Goal: Information Seeking & Learning: Compare options

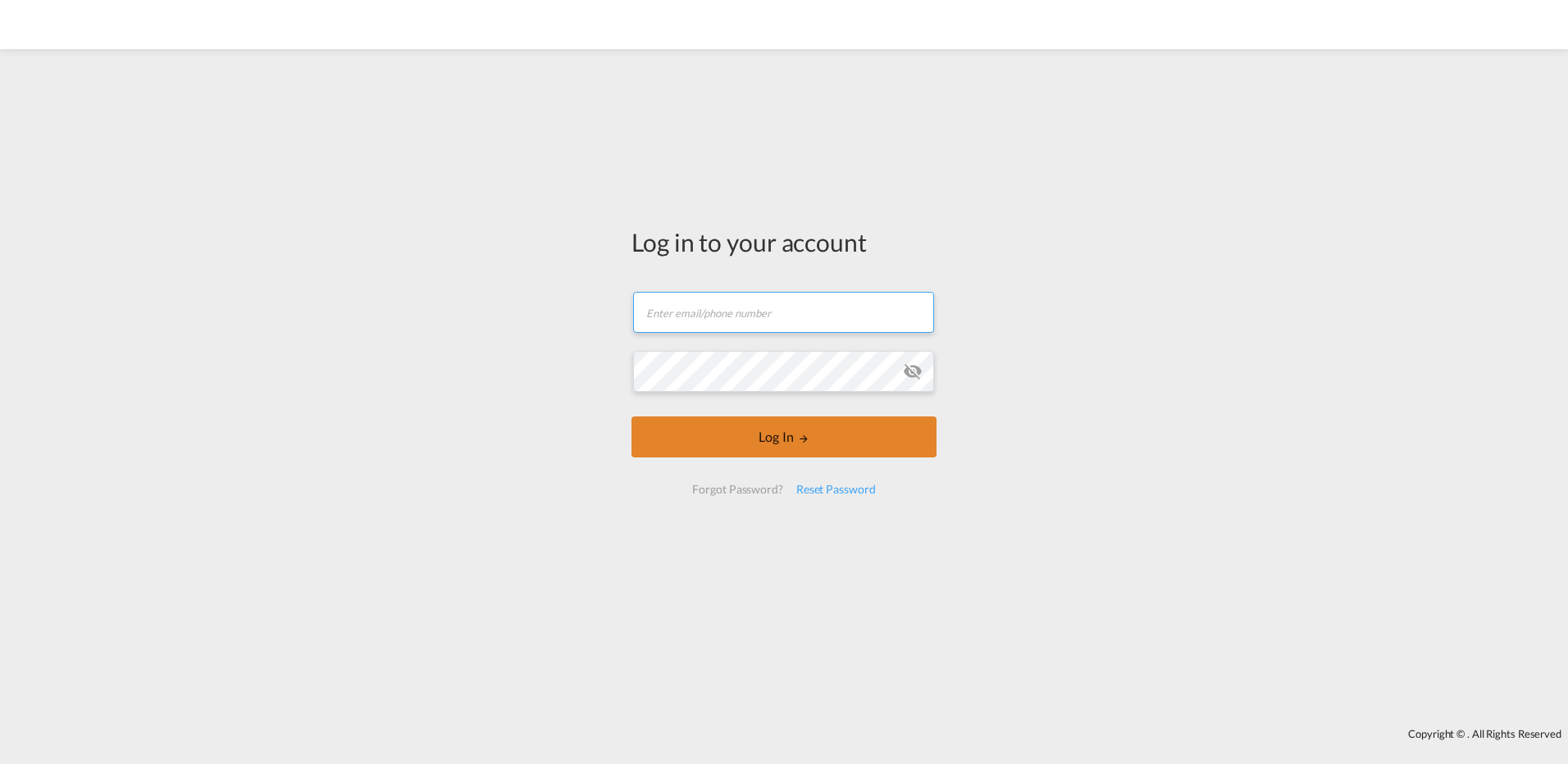
type input "[PERSON_NAME][EMAIL_ADDRESS][DOMAIN_NAME]"
click at [817, 447] on button "Log In" at bounding box center [783, 436] width 305 height 41
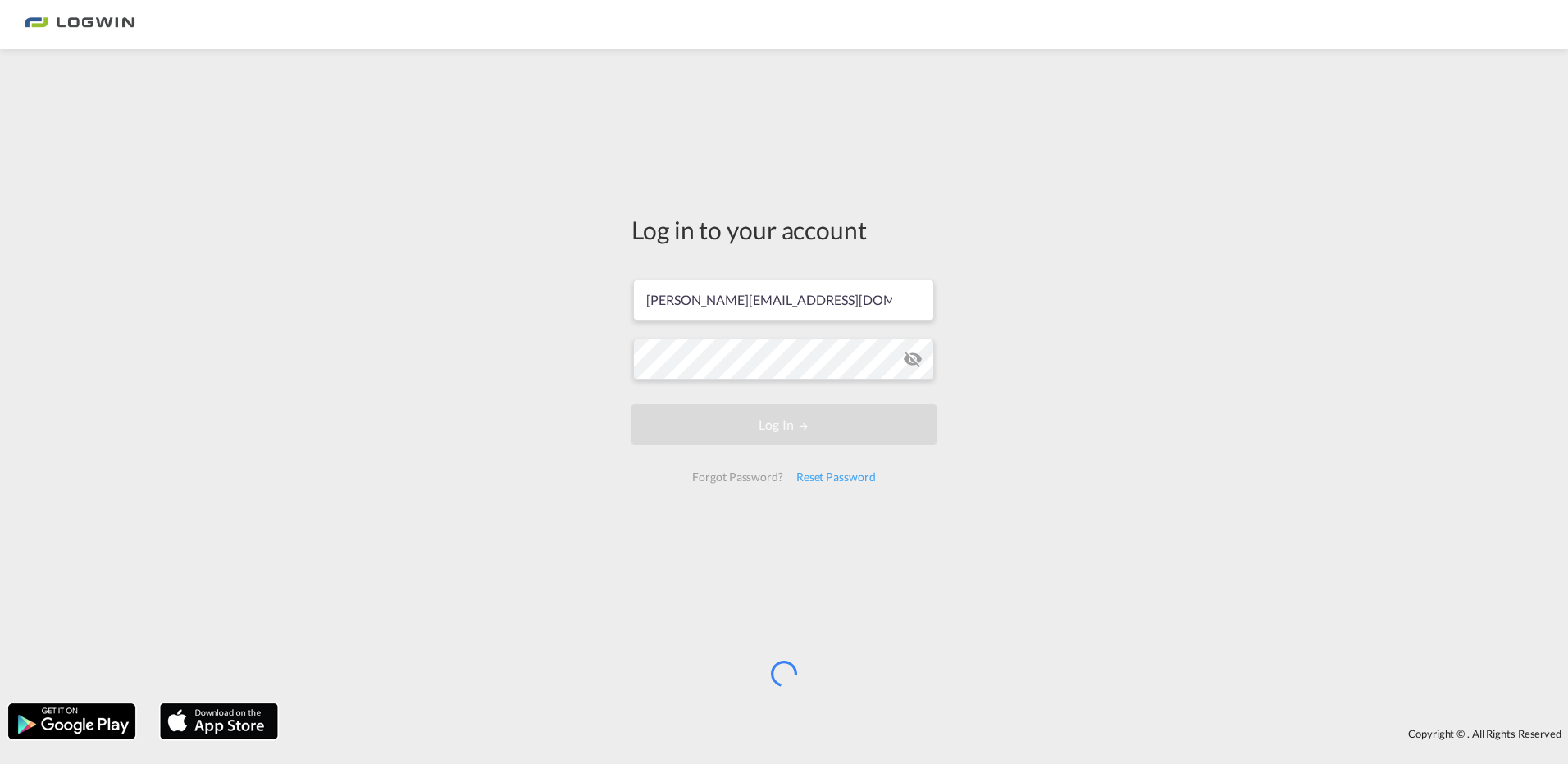
click at [378, 353] on div "Log in to your account [PERSON_NAME][EMAIL_ADDRESS][DOMAIN_NAME] Log In Forgot …" at bounding box center [784, 376] width 1568 height 638
click at [355, 223] on div "Log in to your account [PERSON_NAME][EMAIL_ADDRESS][DOMAIN_NAME] Log In Forgot …" at bounding box center [784, 376] width 1568 height 638
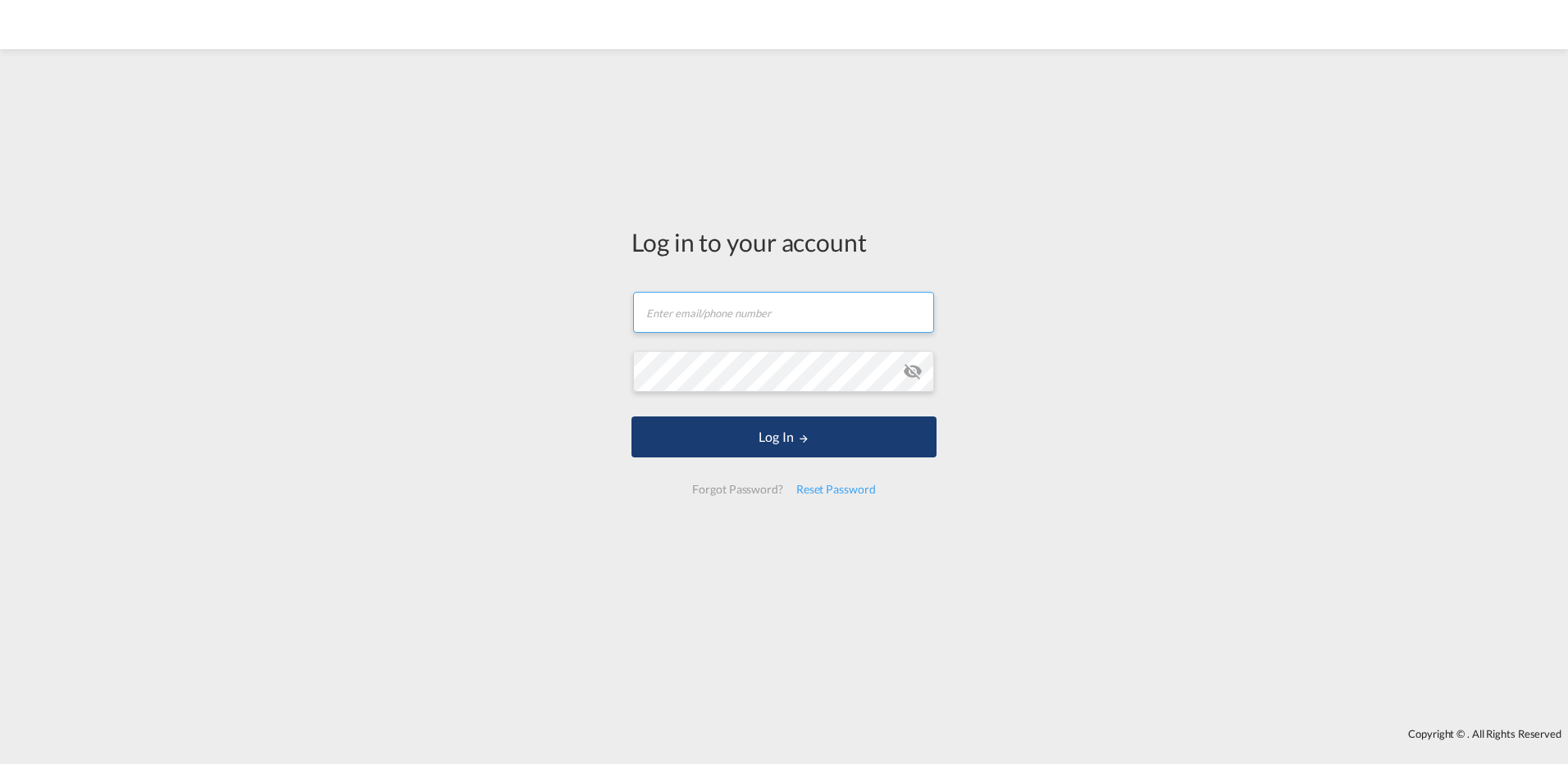
type input "[PERSON_NAME][EMAIL_ADDRESS][DOMAIN_NAME]"
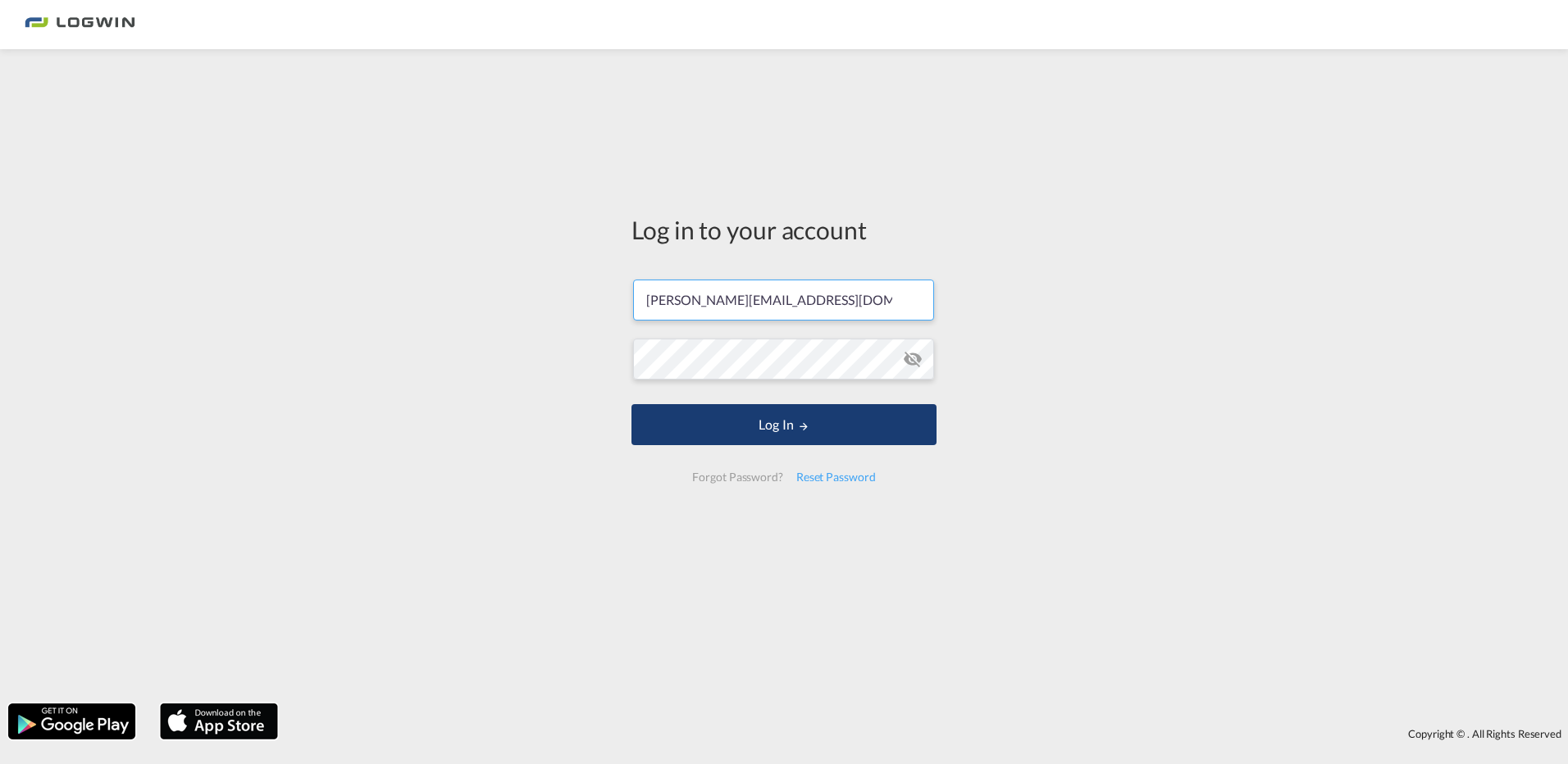
click at [724, 432] on button "Log In" at bounding box center [783, 424] width 305 height 41
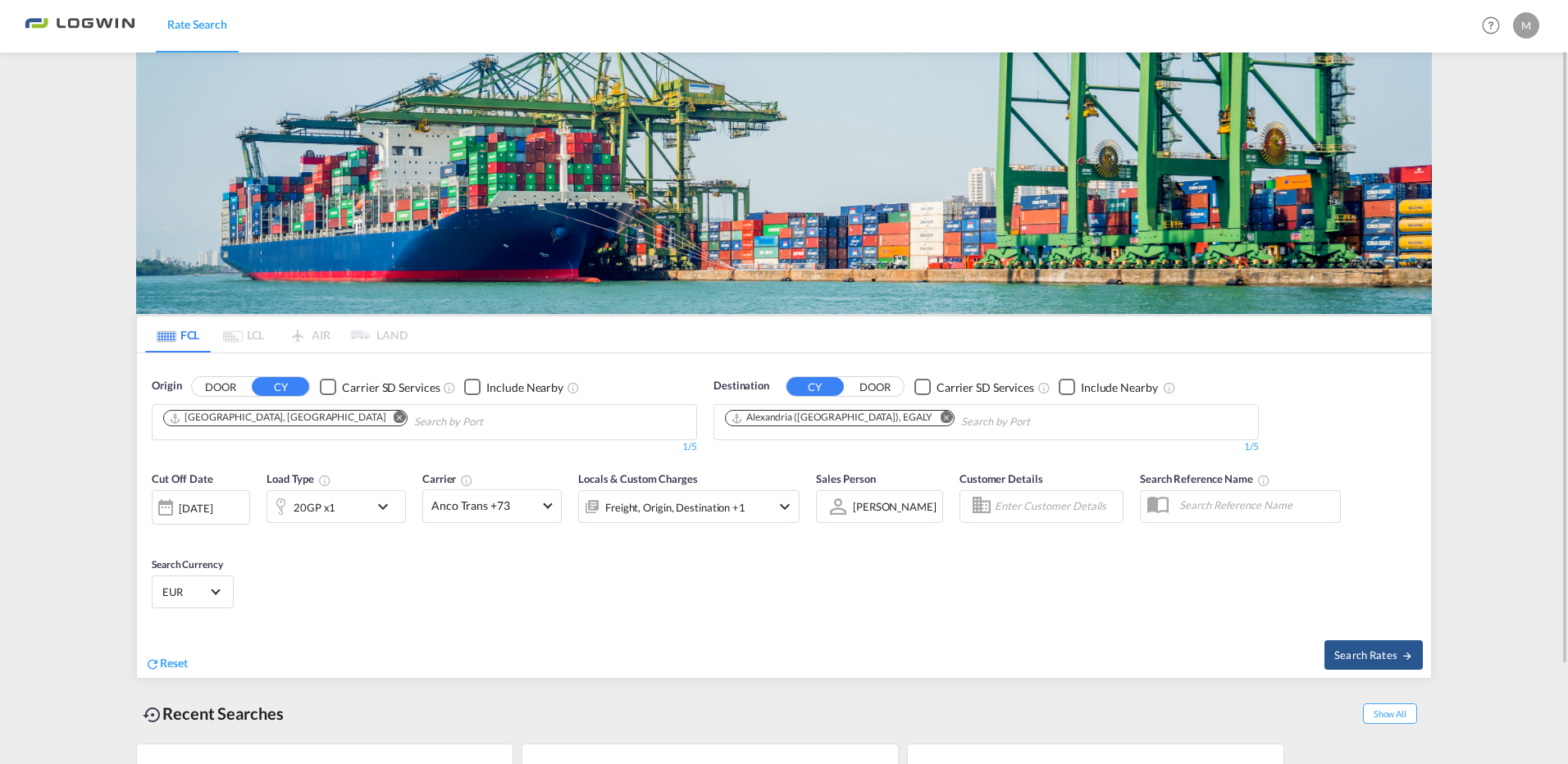
click at [940, 418] on md-icon "Remove" at bounding box center [946, 418] width 12 height 12
click at [852, 422] on input "Chips input." at bounding box center [802, 422] width 156 height 26
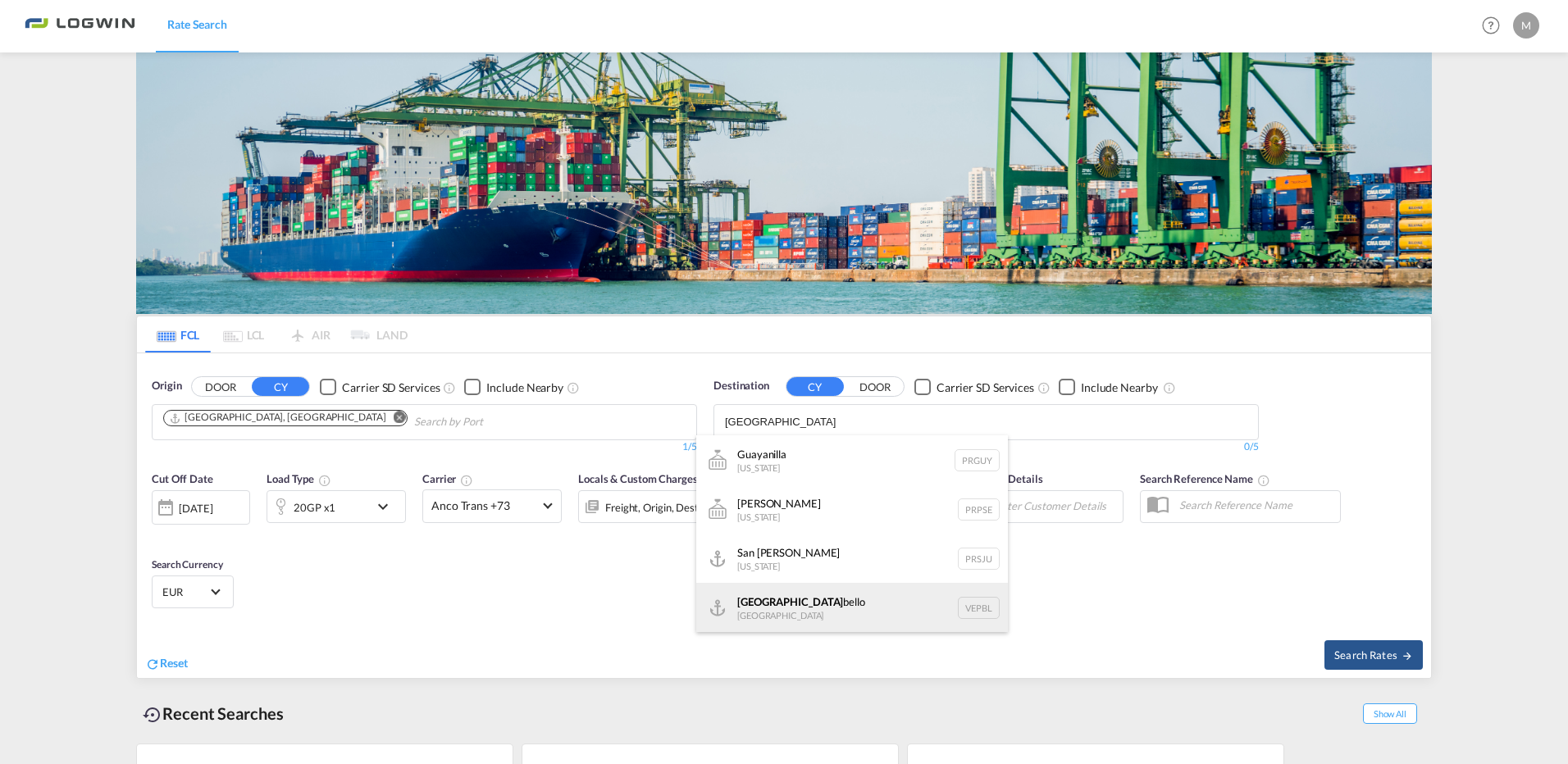
type input "[GEOGRAPHIC_DATA]"
click at [860, 607] on div "[GEOGRAPHIC_DATA] bello [GEOGRAPHIC_DATA] VEPBL" at bounding box center [852, 608] width 311 height 50
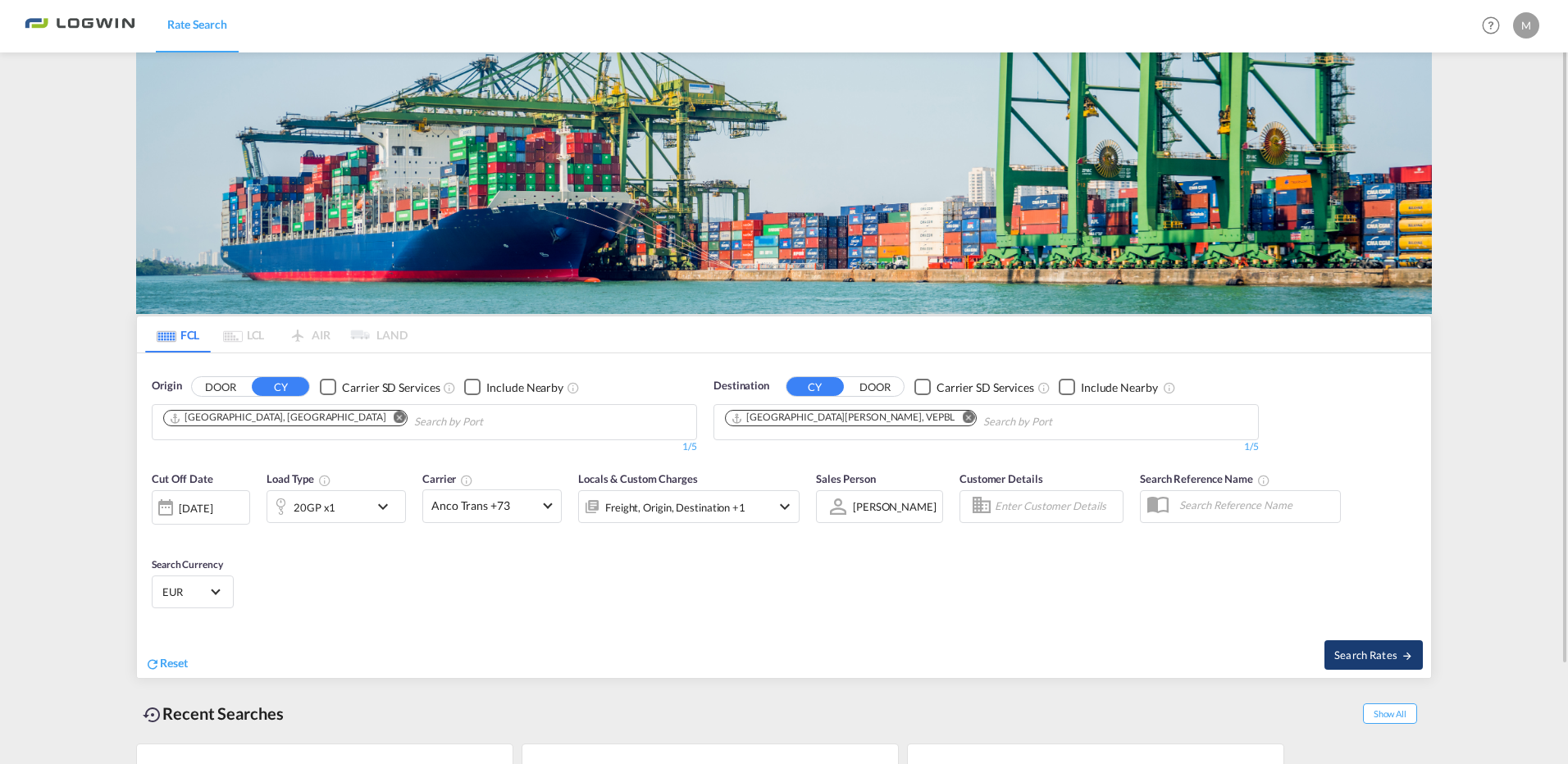
click at [1357, 659] on span "Search Rates" at bounding box center [1373, 654] width 79 height 13
type input "DEHAM to VEPBL / [DATE]"
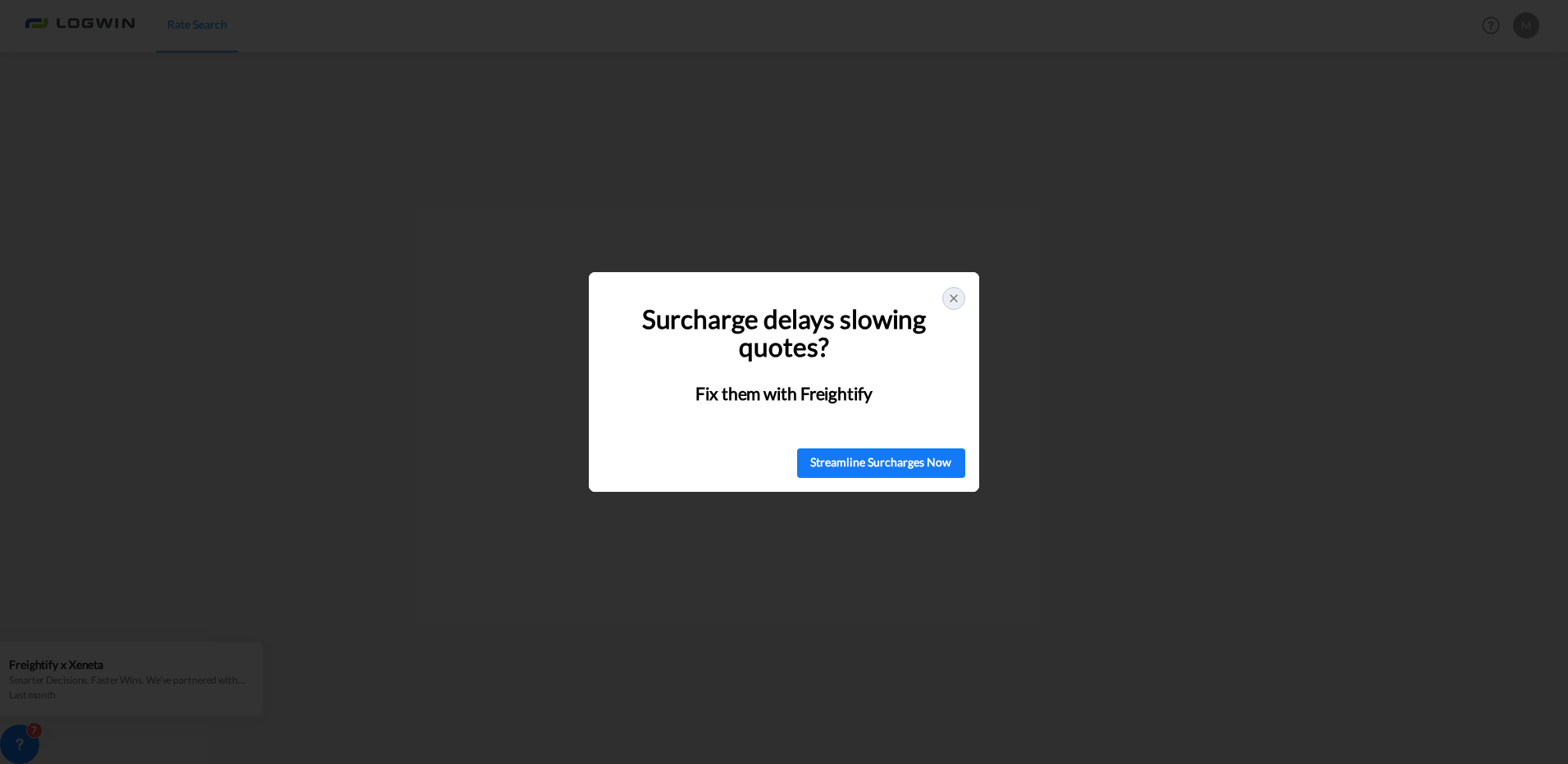
click at [960, 302] on icon at bounding box center [953, 298] width 13 height 13
